Goal: Task Accomplishment & Management: Manage account settings

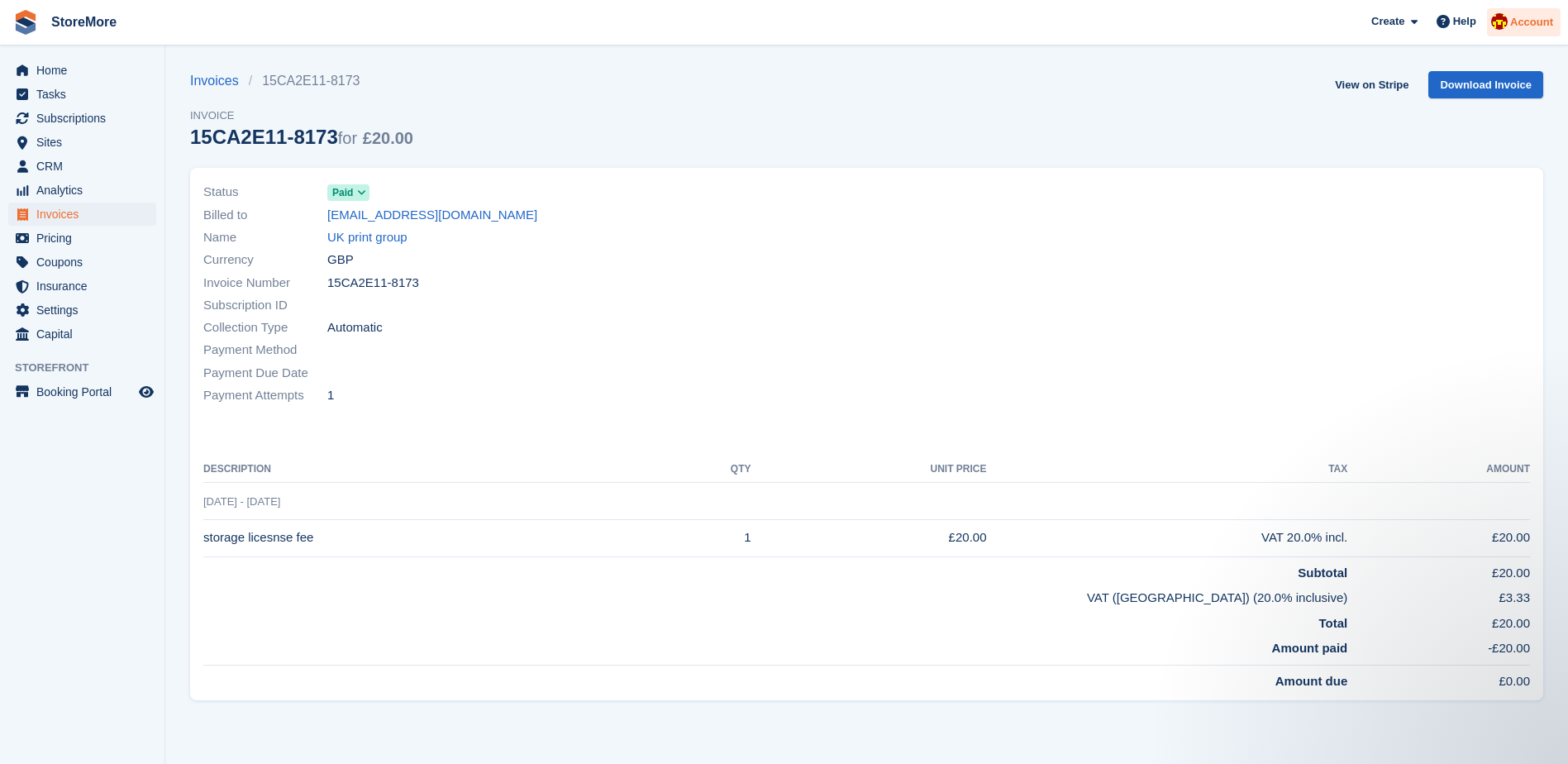
click at [1522, 26] on span "Account" at bounding box center [1531, 22] width 43 height 16
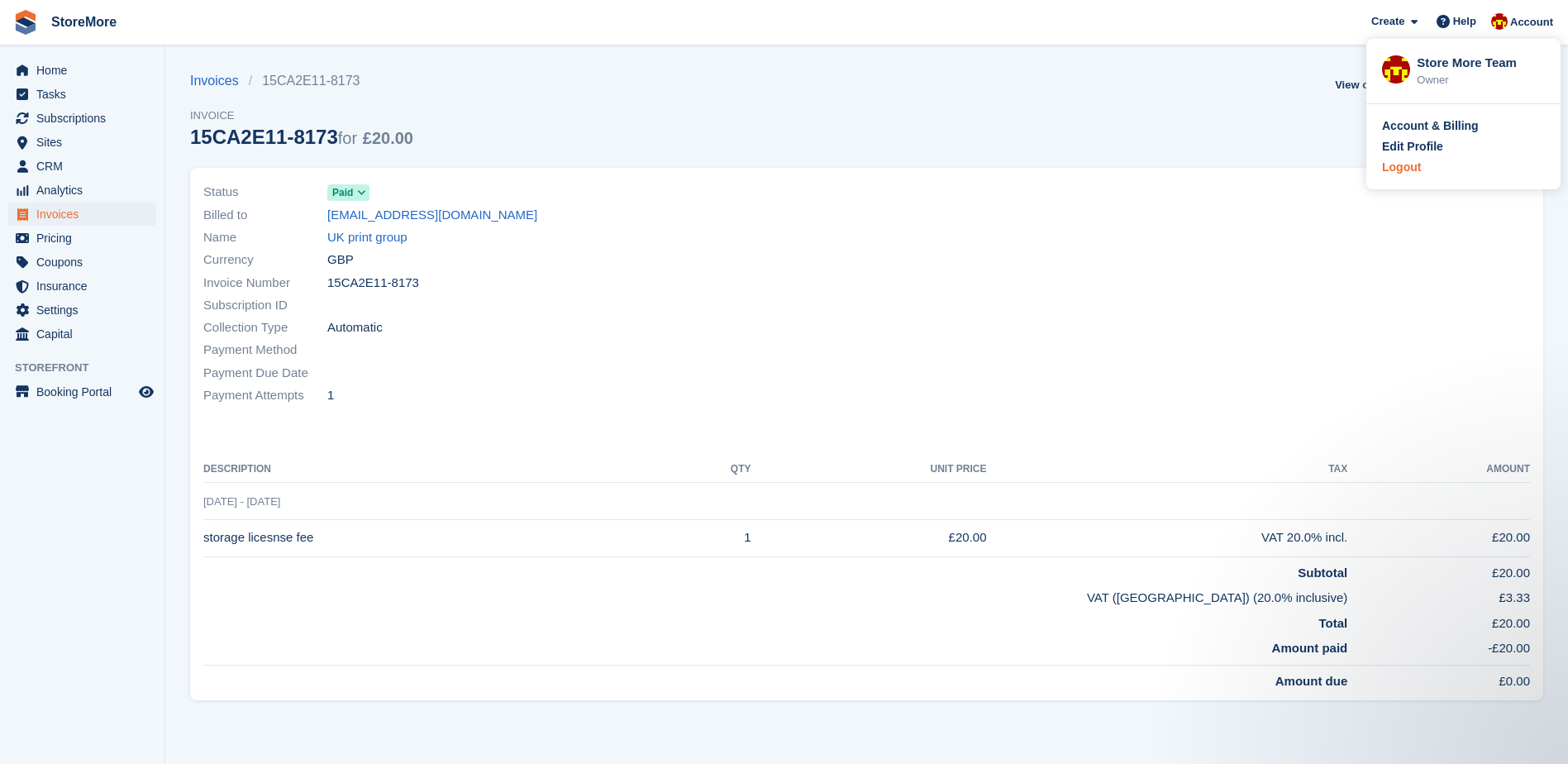
click at [1418, 166] on div "Logout" at bounding box center [1401, 167] width 38 height 17
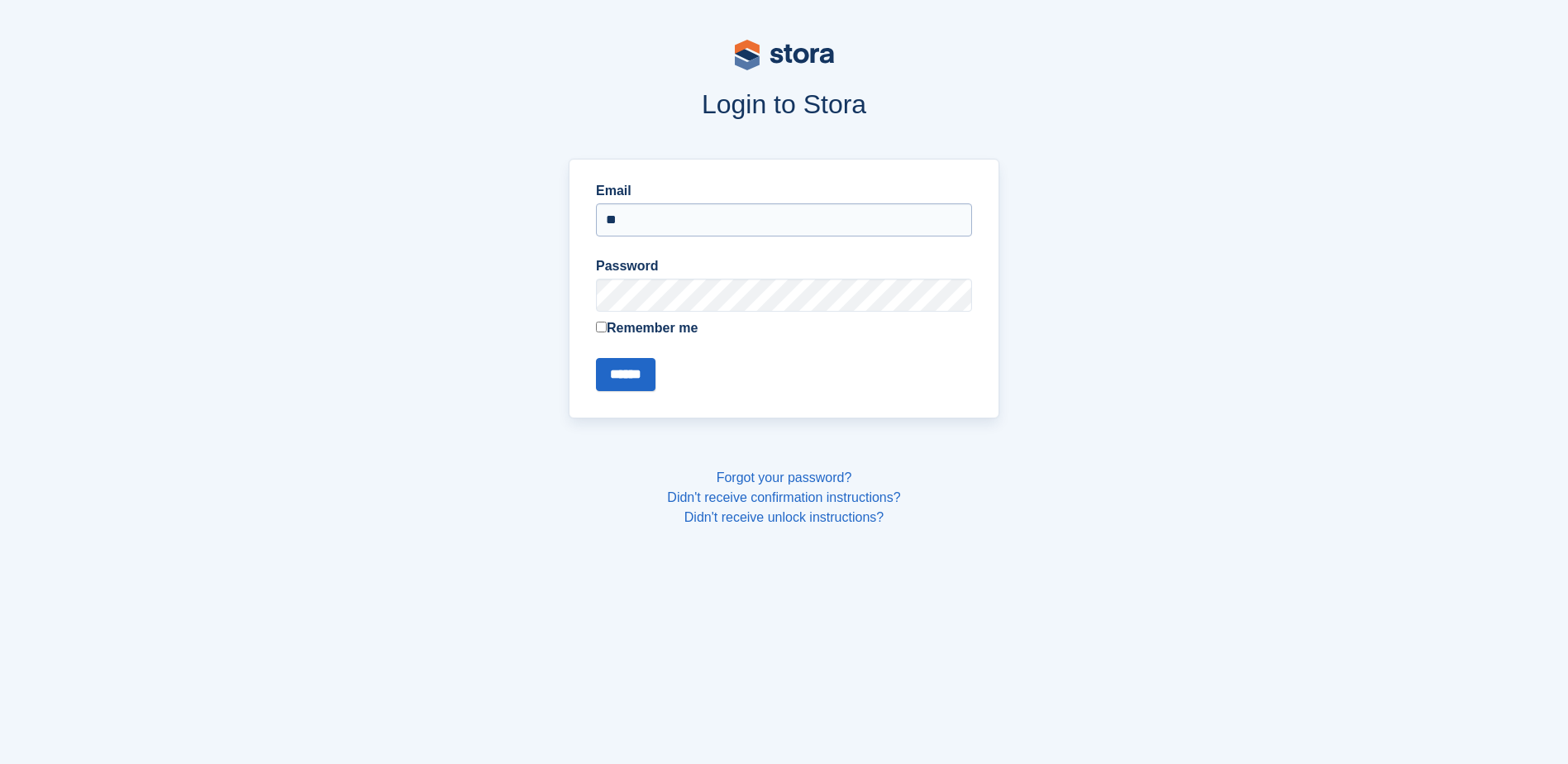
type input "**********"
click at [596, 357] on input "******" at bounding box center [625, 374] width 60 height 33
